Goal: Information Seeking & Learning: Learn about a topic

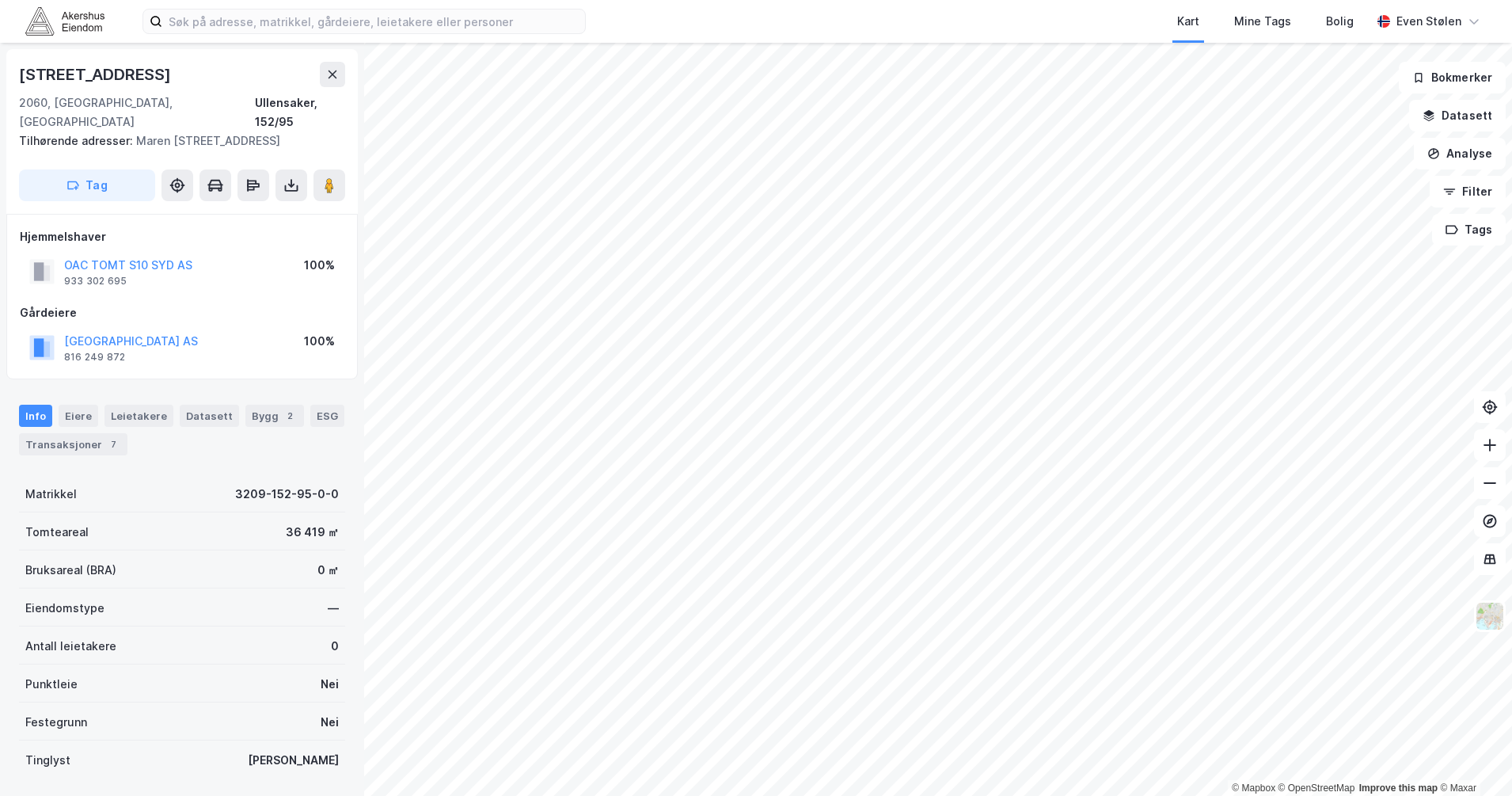
click at [85, 25] on img at bounding box center [65, 20] width 79 height 28
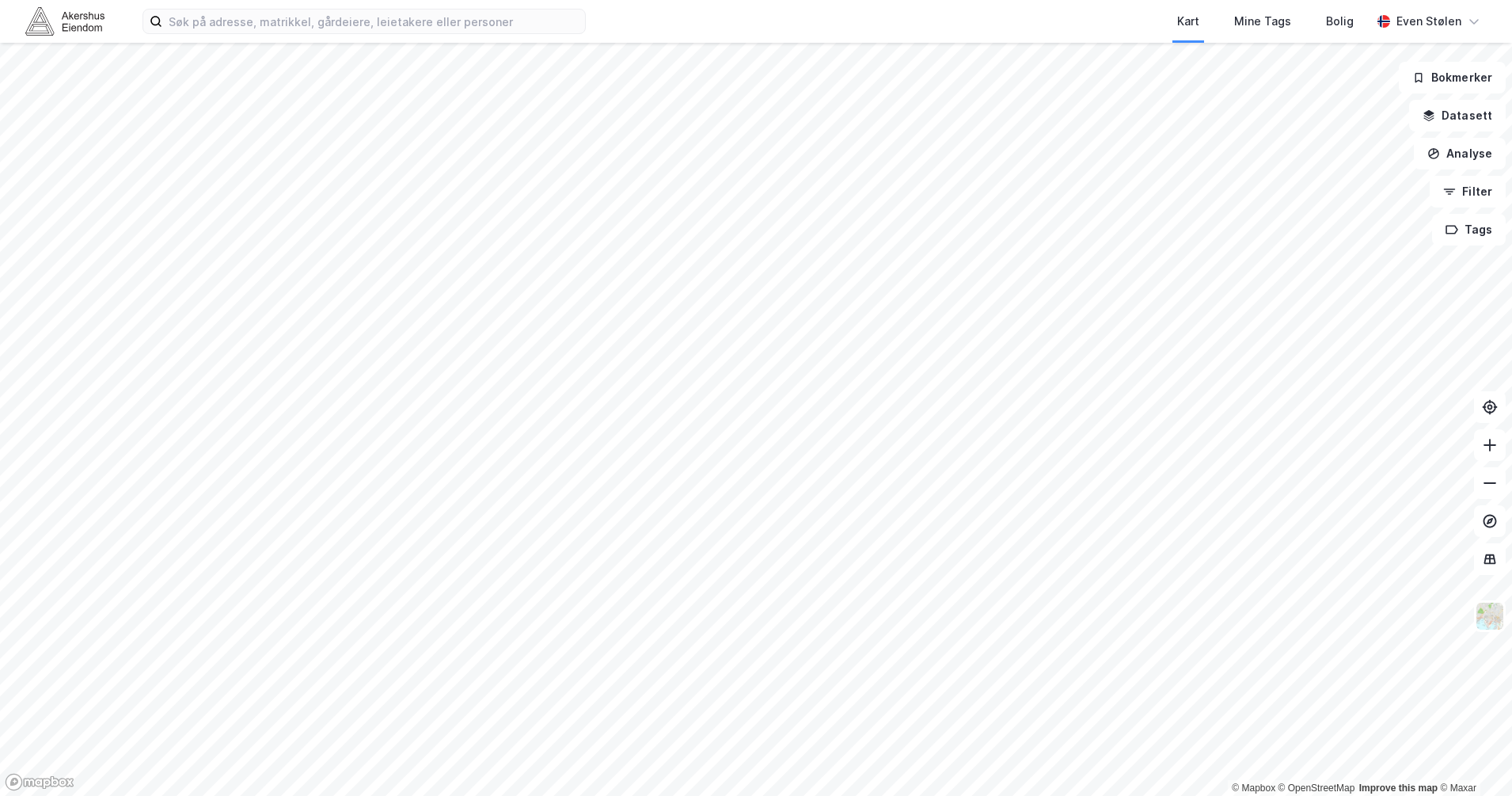
click at [821, 795] on html "Kart Mine Tags Bolig [PERSON_NAME] © Mapbox © OpenStreetMap Improve this map © …" at bounding box center [756, 398] width 1512 height 796
click at [1483, 620] on img at bounding box center [1490, 616] width 30 height 30
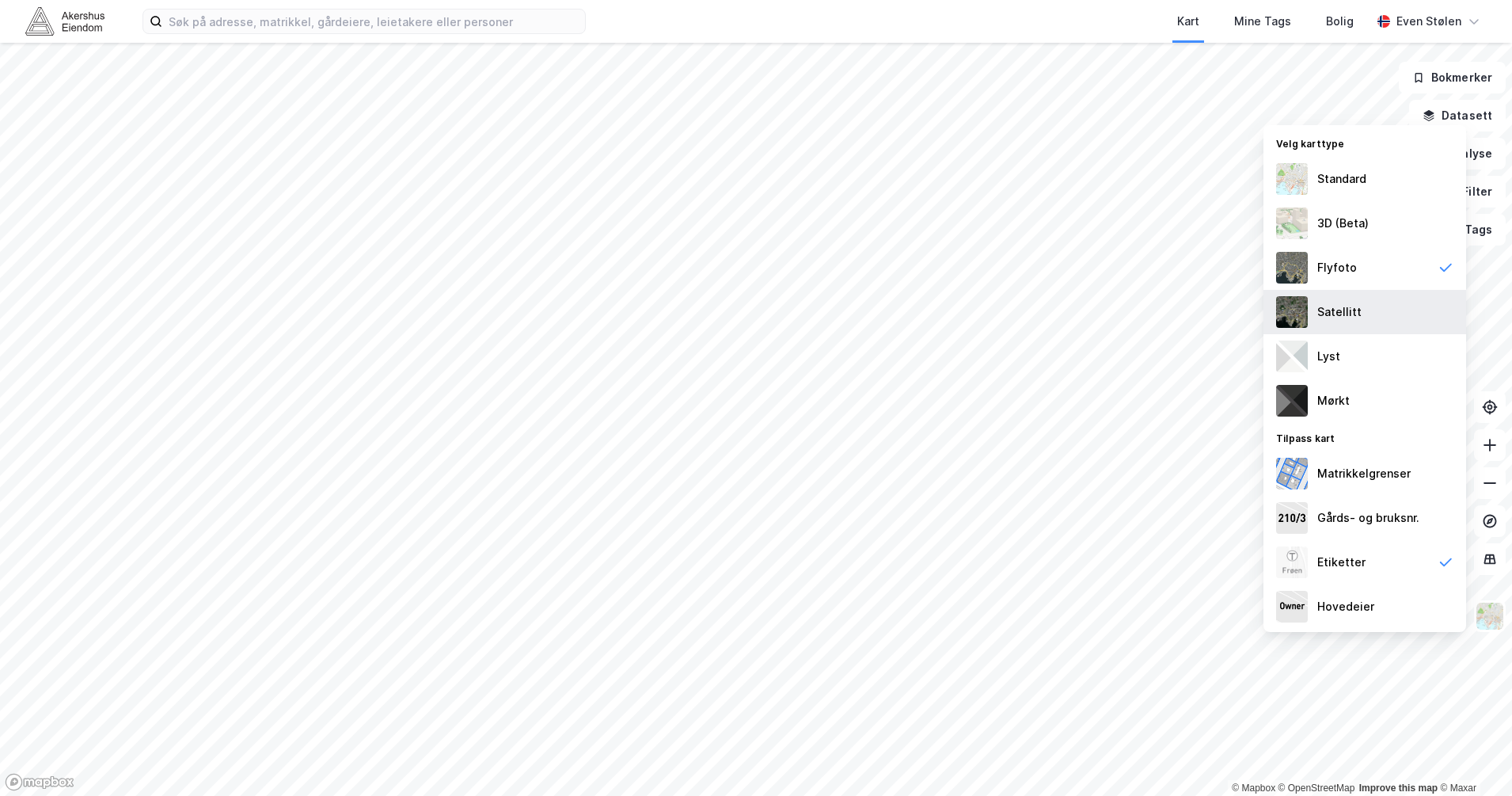
click at [1365, 314] on div "Satellitt" at bounding box center [1365, 312] width 203 height 44
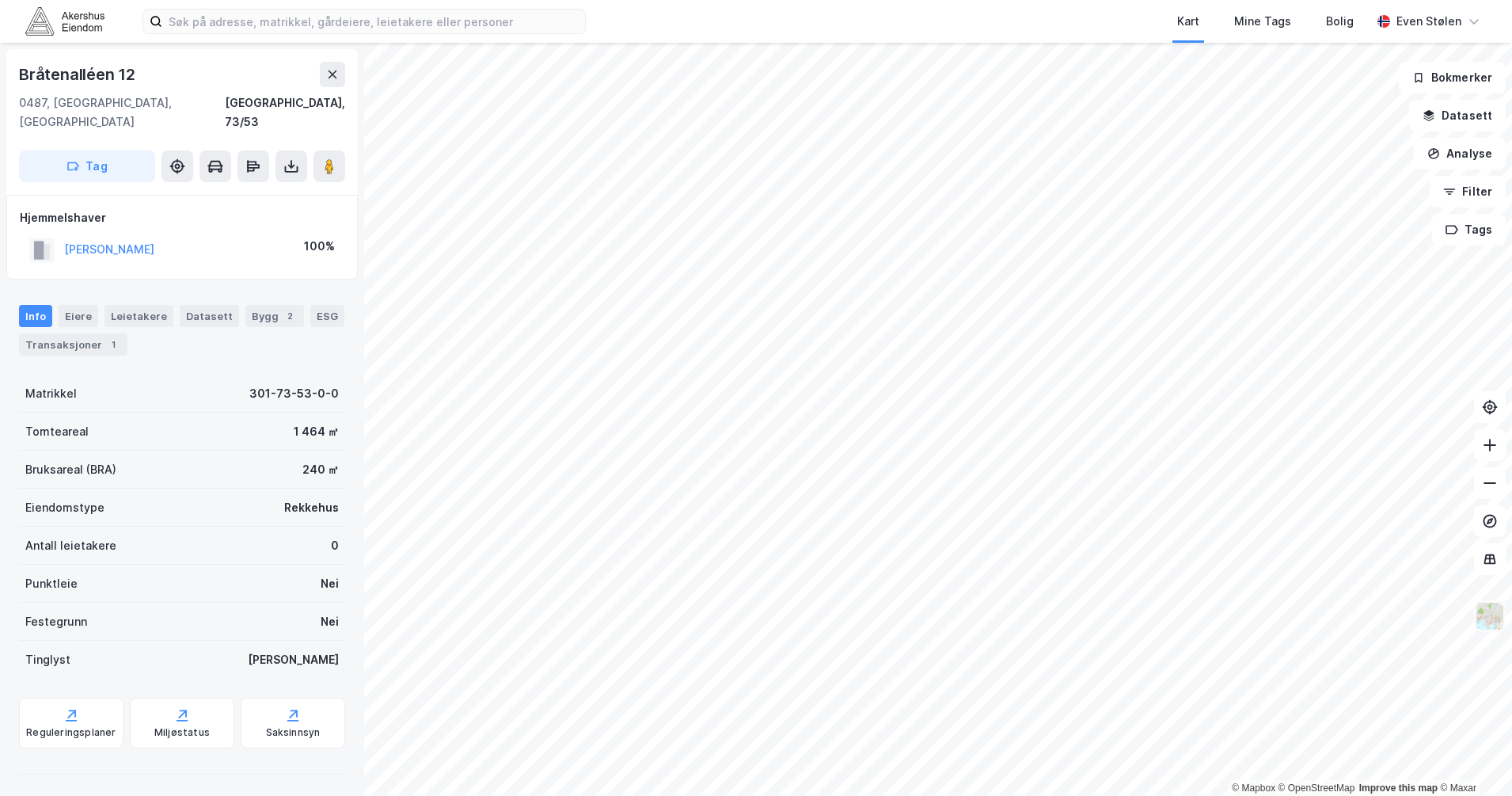
click at [1493, 611] on img at bounding box center [1490, 616] width 30 height 30
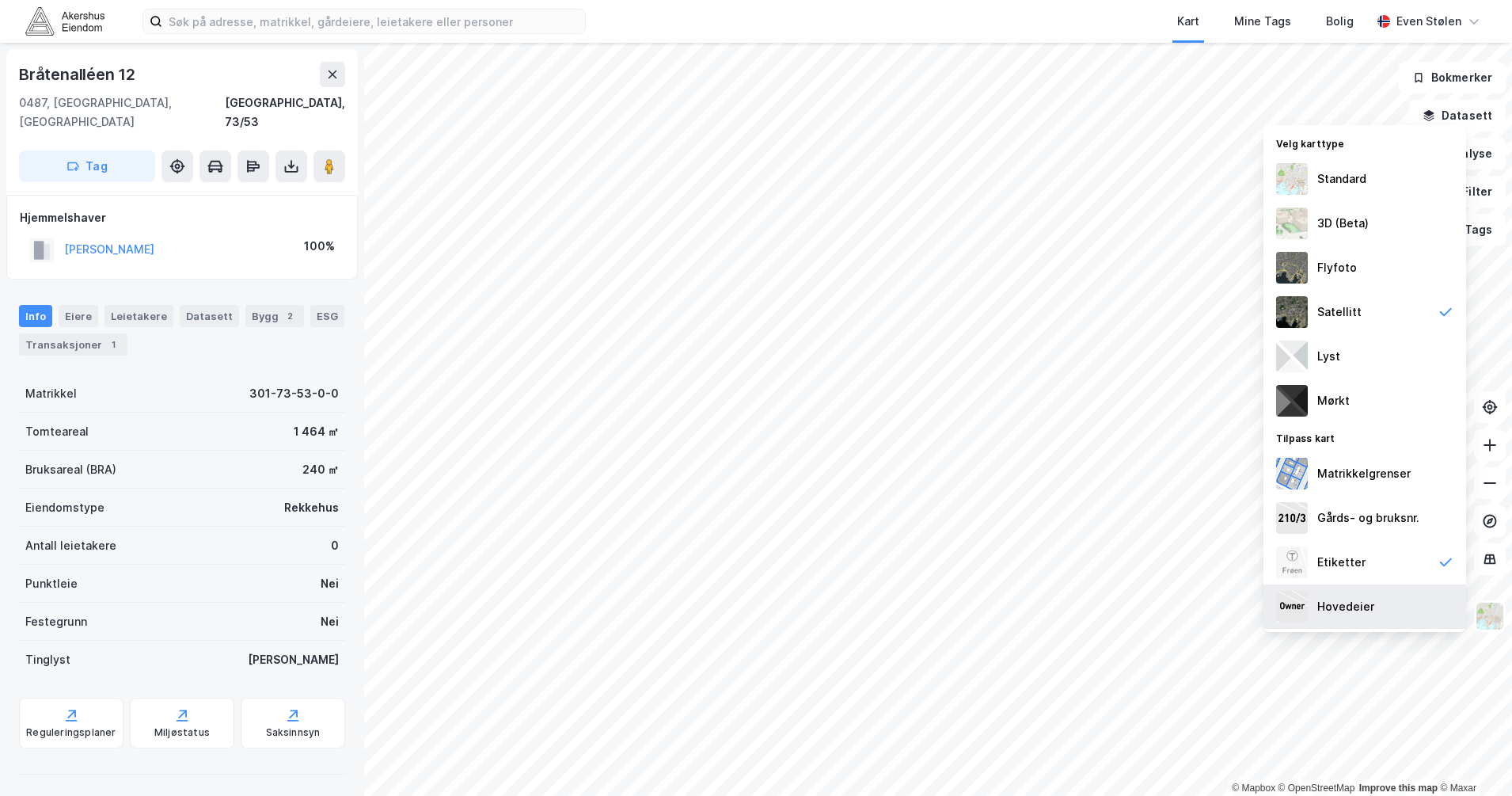
click at [1402, 607] on div "Hovedeier" at bounding box center [1365, 607] width 203 height 44
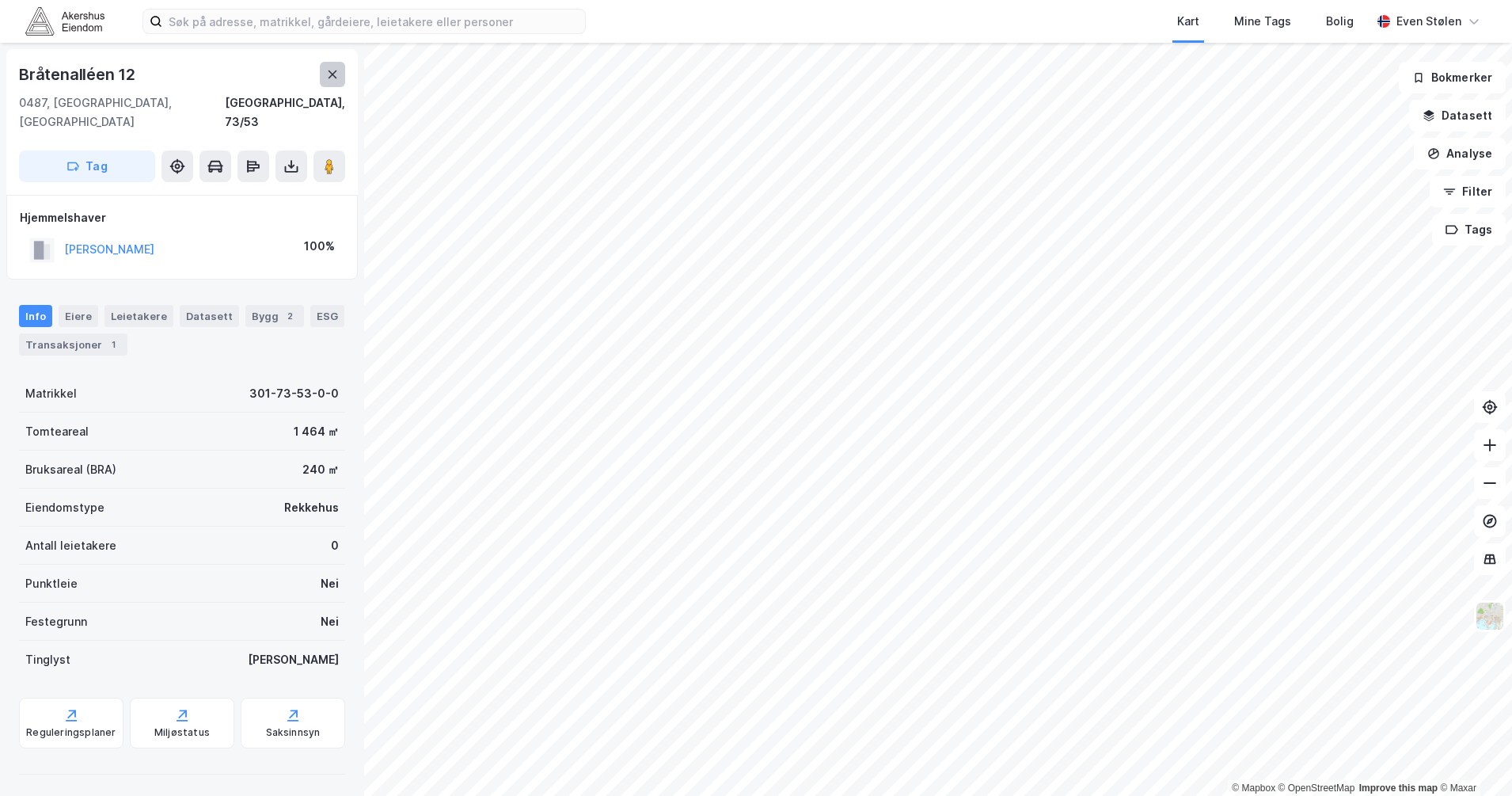
click at [330, 74] on icon at bounding box center [332, 75] width 12 height 12
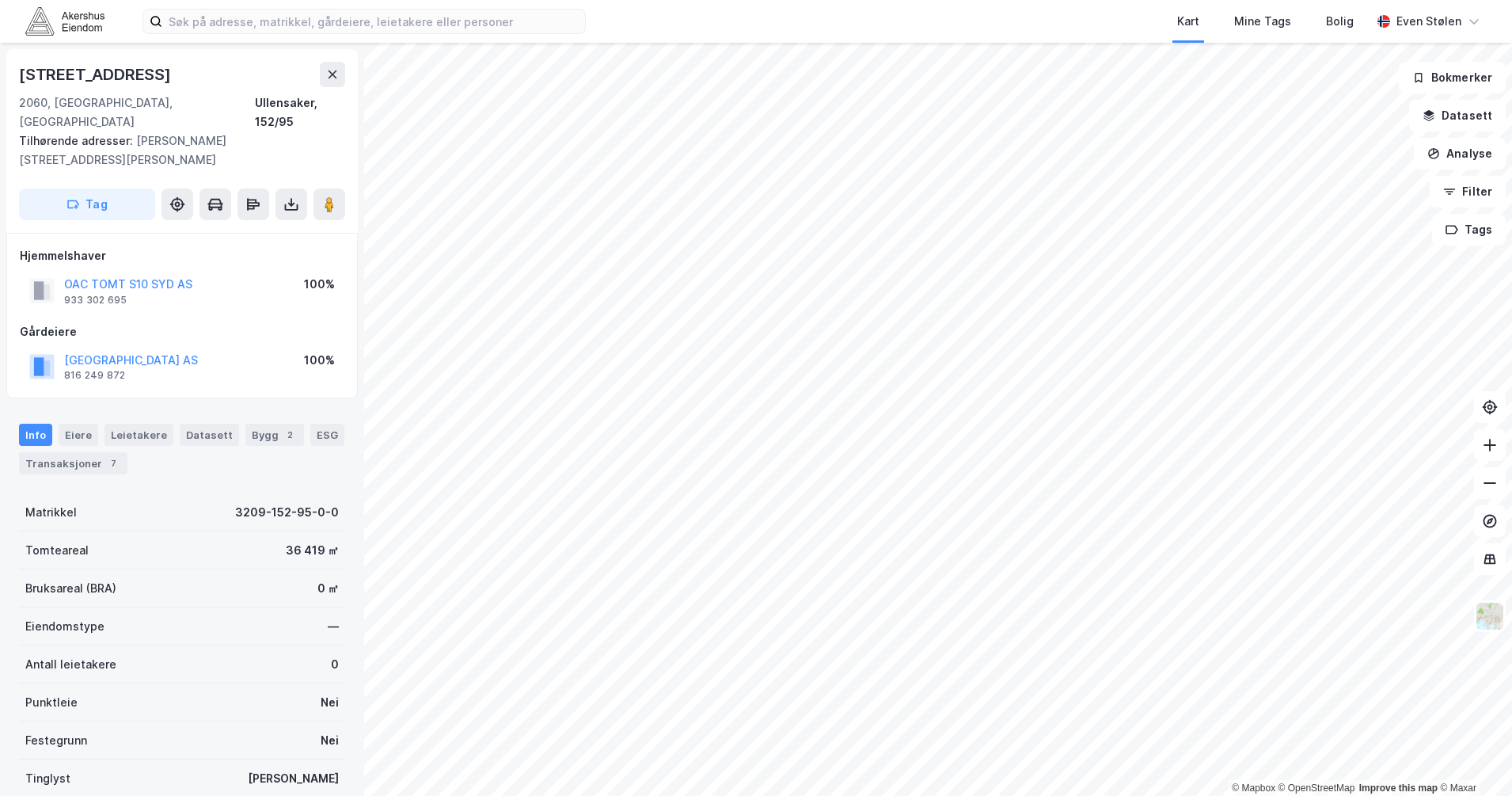
click at [76, 26] on img at bounding box center [65, 20] width 79 height 28
